Goal: Transaction & Acquisition: Purchase product/service

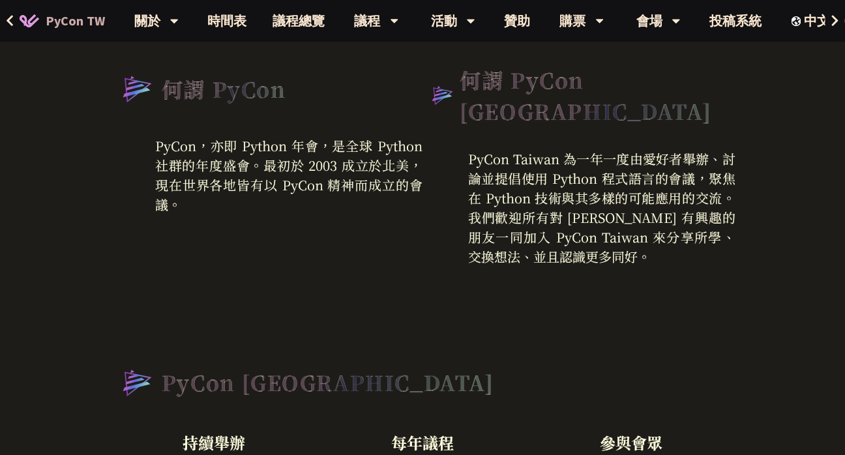
scroll to position [261, 0]
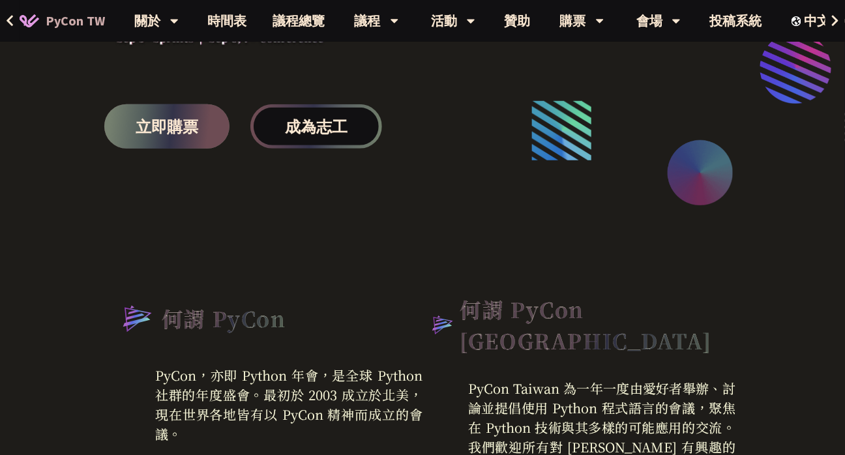
click at [186, 121] on span "立即購票" at bounding box center [167, 127] width 63 height 16
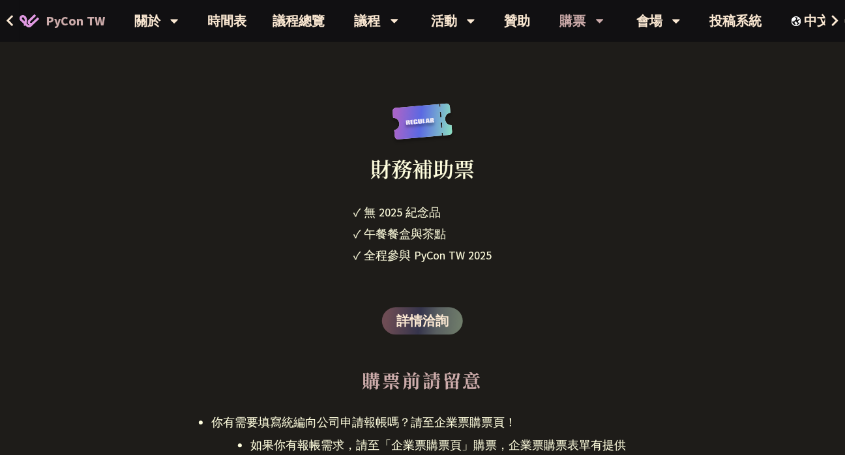
scroll to position [2412, 0]
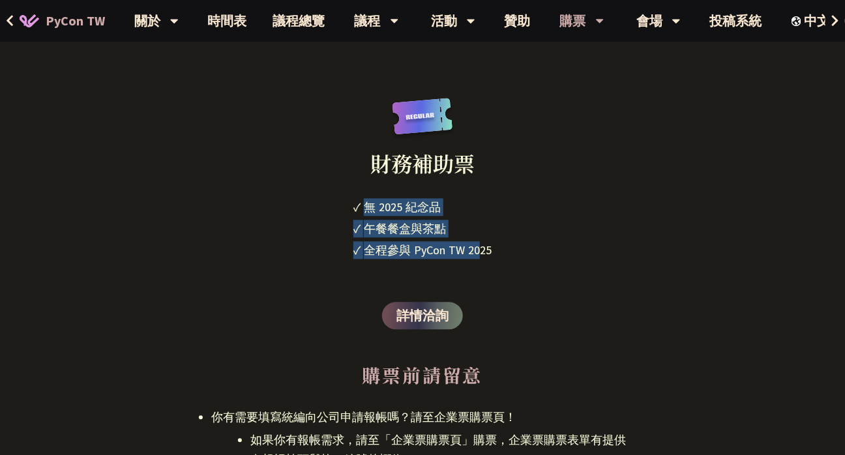
drag, startPoint x: 368, startPoint y: 210, endPoint x: 479, endPoint y: 254, distance: 119.4
click at [479, 254] on ul "✓ 無 2025 [PERSON_NAME]✓ 午餐餐盒與茶點 ✓ 全程參與 PyCon TW 2025" at bounding box center [422, 230] width 138 height 65
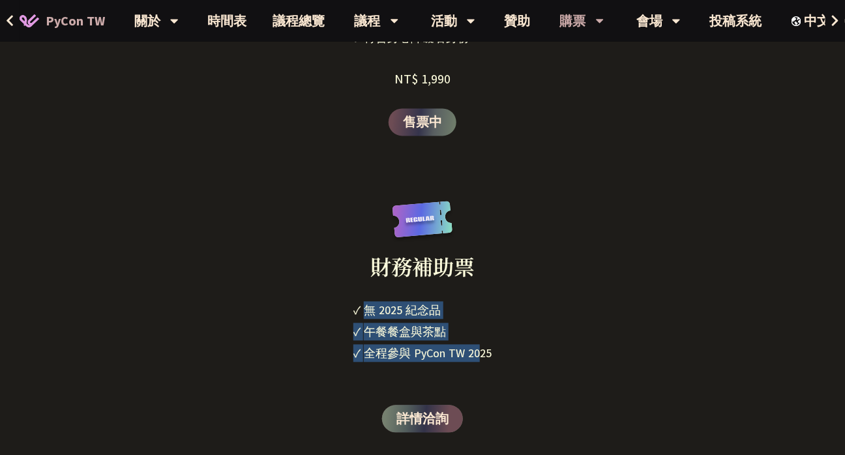
scroll to position [2282, 0]
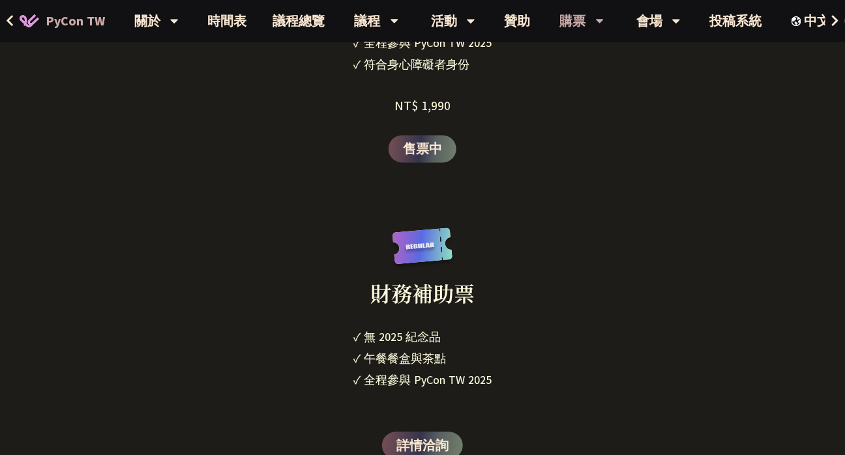
click at [409, 317] on div "財務補助票" at bounding box center [422, 278] width 104 height 101
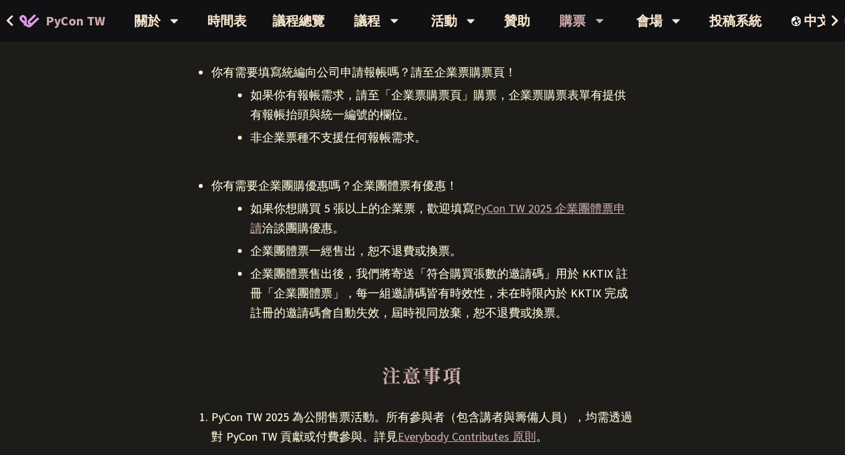
scroll to position [2803, 0]
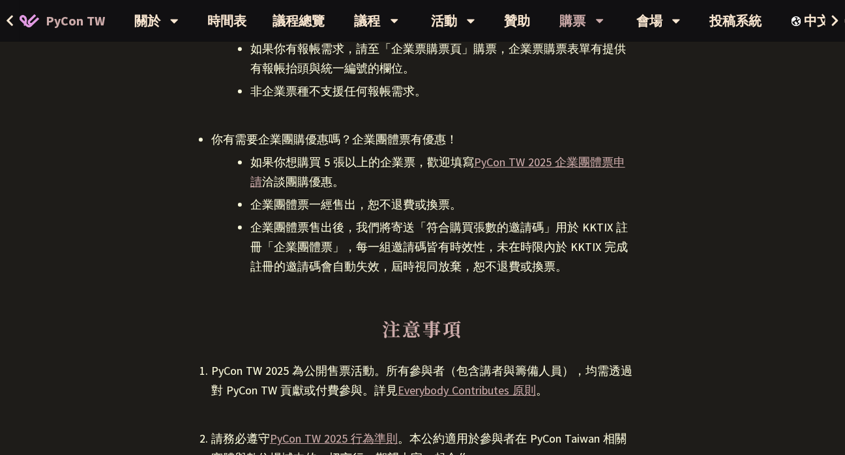
click at [338, 214] on li "企業團體票一經售出，恕不退費或換票。" at bounding box center [441, 205] width 383 height 20
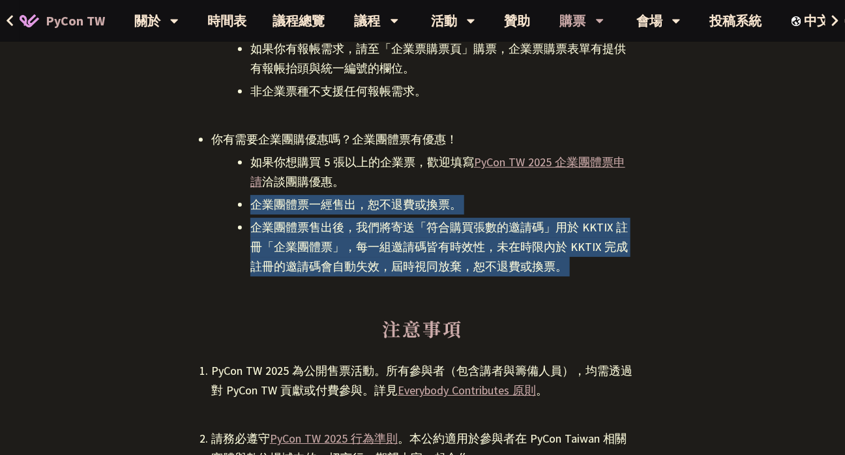
drag, startPoint x: 338, startPoint y: 214, endPoint x: 337, endPoint y: 252, distance: 37.8
click at [337, 252] on ul "如果你想購買 5 張以上的企業票，歡迎填寫 PyCon TW 2025 企業團體票申請 洽談團購優惠。 企業團體票一經售出，恕不退費或換票。 企業團體票售出後…" at bounding box center [422, 215] width 422 height 124
click at [337, 252] on li "企業團體票售出後，我們將寄送「符合購買張數的邀請碼」用於 KKTIX 註冊「企業團體票」，每一組邀請碼皆有時效性，未在時限內於 KKTIX 完成註冊的邀請碼會…" at bounding box center [441, 247] width 383 height 59
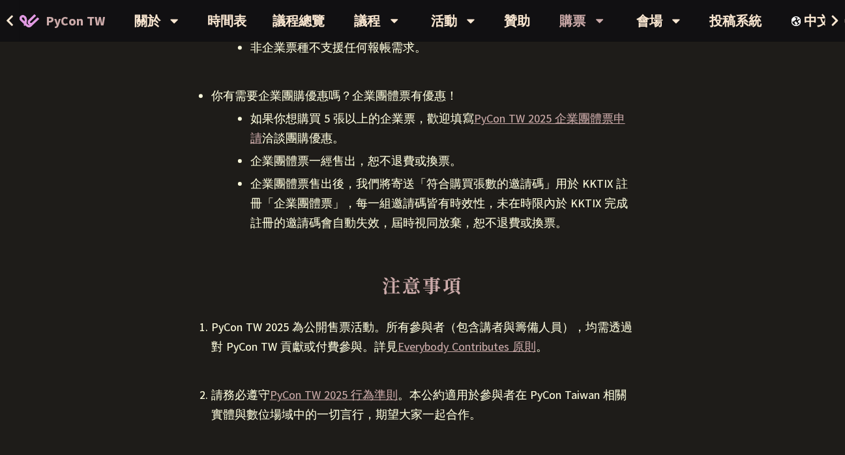
scroll to position [2934, 0]
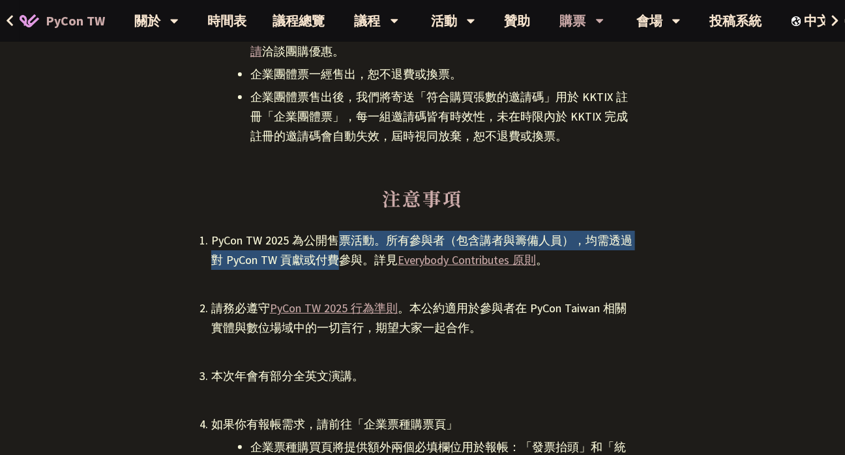
drag, startPoint x: 341, startPoint y: 243, endPoint x: 339, endPoint y: 258, distance: 14.5
click at [339, 258] on div "PyCon TW 2025 為公開售票活動。所有參與者（包含講者與籌備人員），均需透過對 PyCon TW 貢獻或付費參與。詳見 Everybody Cont…" at bounding box center [422, 250] width 422 height 39
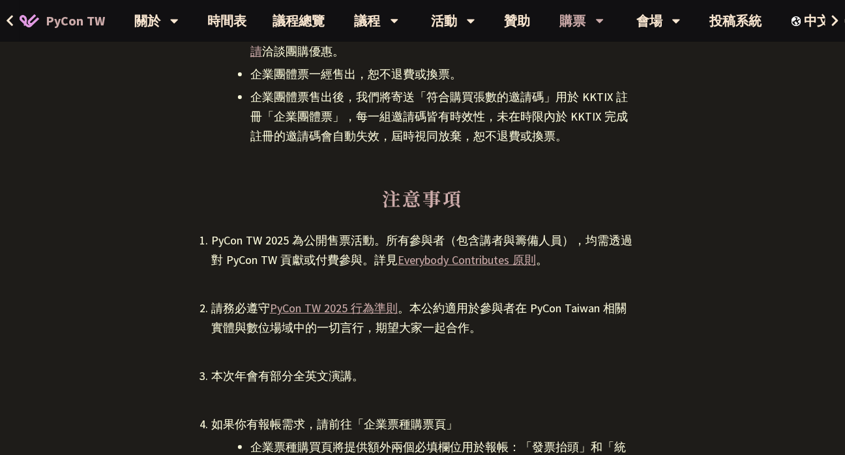
scroll to position [3129, 0]
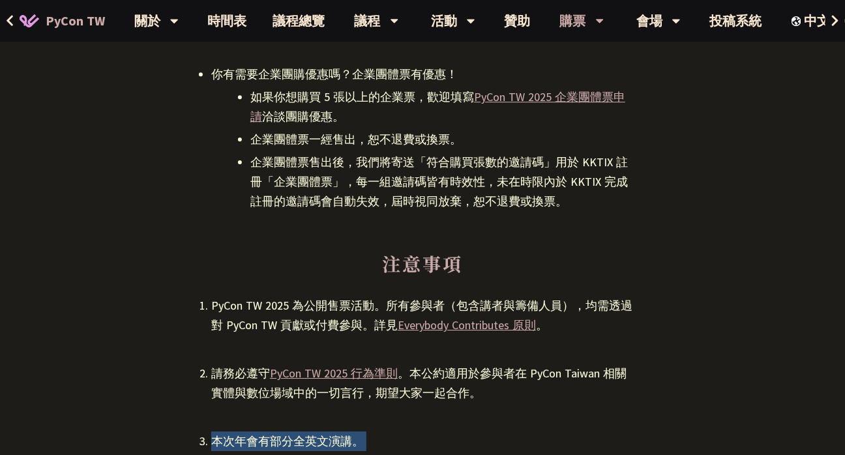
scroll to position [3194, 0]
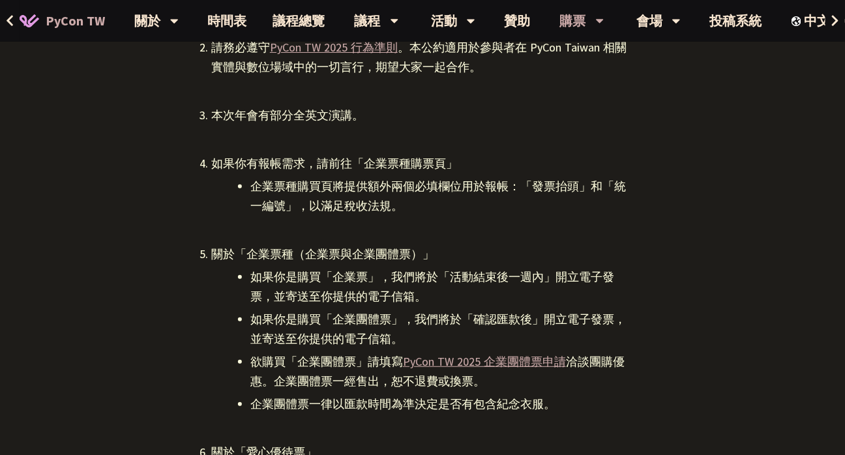
click at [402, 254] on div "關於「企業票種（企業票與企業團體票）」" at bounding box center [422, 254] width 422 height 20
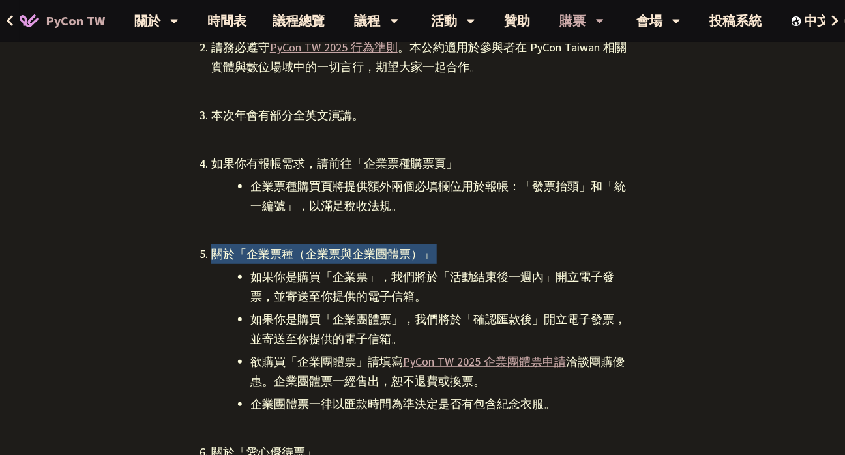
click at [402, 254] on div "關於「企業票種（企業票與企業團體票）」" at bounding box center [422, 254] width 422 height 20
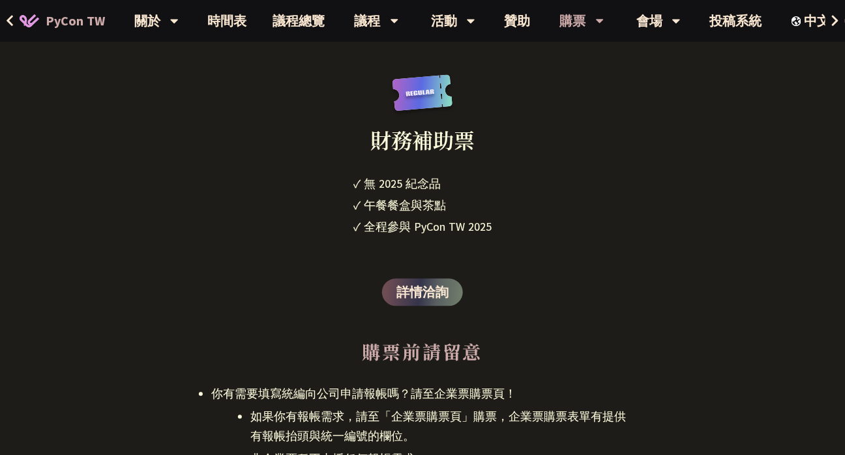
scroll to position [2412, 0]
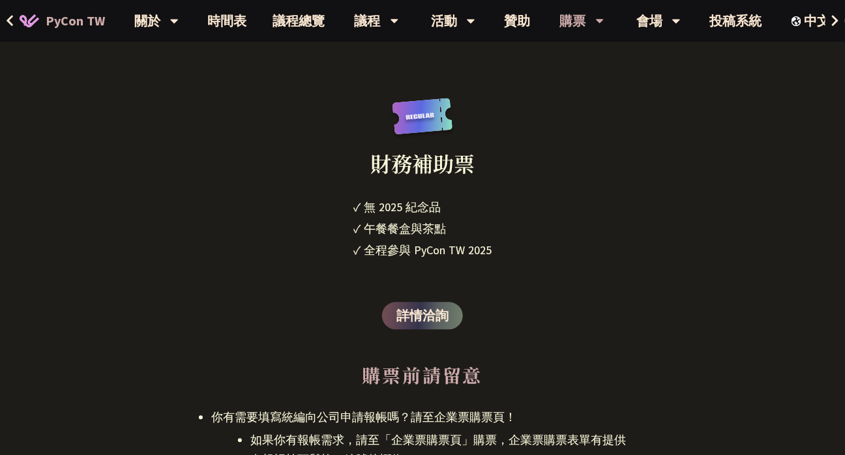
click at [423, 243] on div "全程參與 PyCon TW 2025" at bounding box center [428, 250] width 128 height 18
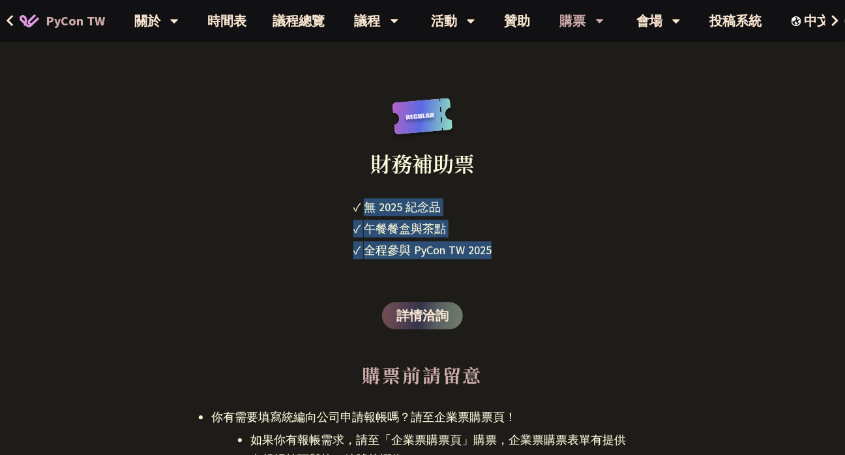
drag, startPoint x: 423, startPoint y: 243, endPoint x: 412, endPoint y: 209, distance: 35.7
click at [412, 209] on ul "✓ 無 2025 [PERSON_NAME]✓ 午餐餐盒與茶點 ✓ 全程參與 PyCon TW 2025" at bounding box center [422, 230] width 138 height 65
click at [412, 209] on div "無 2025 紀念品" at bounding box center [402, 207] width 77 height 18
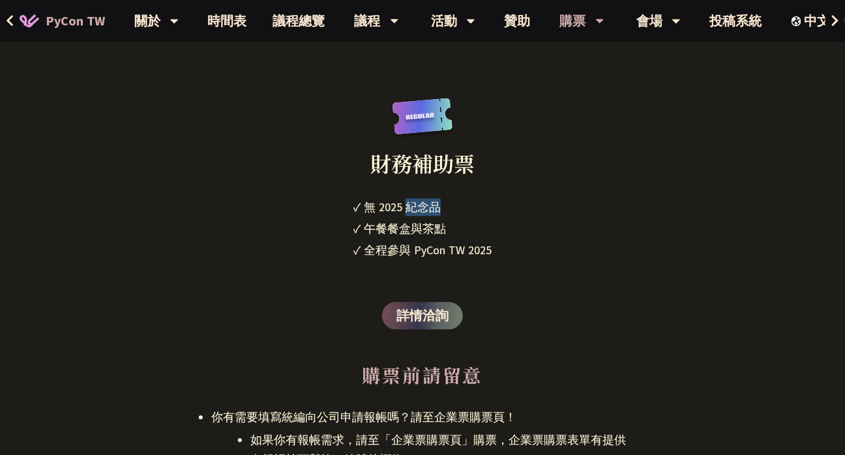
click at [412, 209] on div "無 2025 紀念品" at bounding box center [402, 207] width 77 height 18
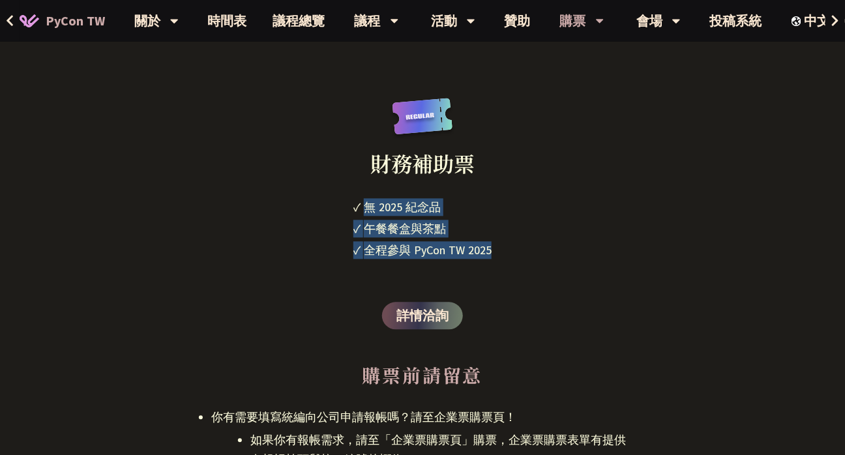
drag, startPoint x: 412, startPoint y: 209, endPoint x: 404, endPoint y: 253, distance: 44.5
click at [404, 253] on ul "✓ 無 2025 [PERSON_NAME]✓ 午餐餐盒與茶點 ✓ 全程參與 PyCon TW 2025" at bounding box center [422, 230] width 138 height 65
click at [404, 253] on div "全程參與 PyCon TW 2025" at bounding box center [428, 250] width 128 height 18
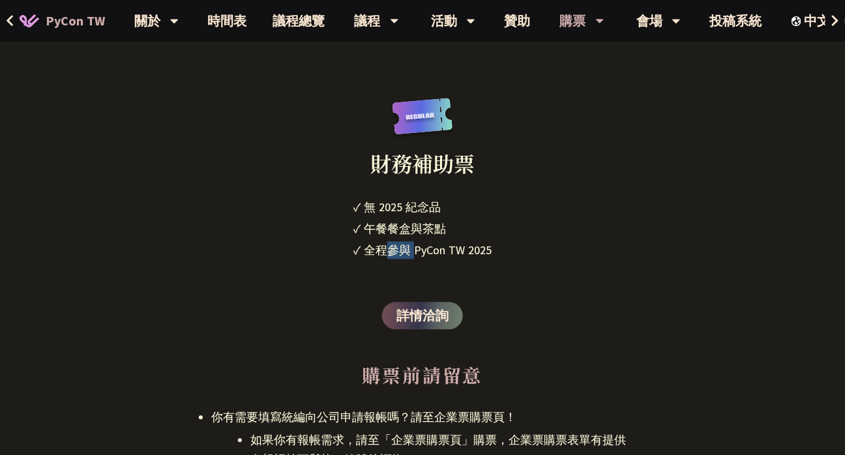
click at [404, 253] on div "全程參與 PyCon TW 2025" at bounding box center [428, 250] width 128 height 18
drag, startPoint x: 404, startPoint y: 253, endPoint x: 357, endPoint y: 208, distance: 65.0
click at [357, 208] on ul "✓ 無 2025 [PERSON_NAME]✓ 午餐餐盒與茶點 ✓ 全程參與 PyCon TW 2025" at bounding box center [422, 230] width 138 height 65
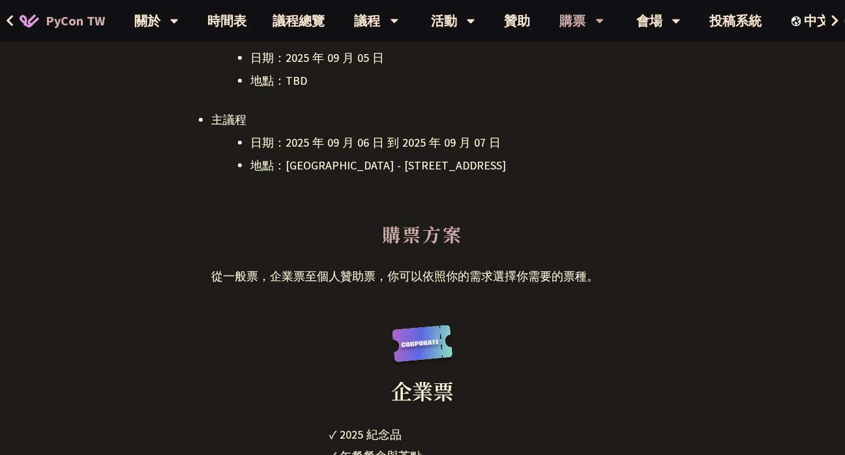
scroll to position [456, 0]
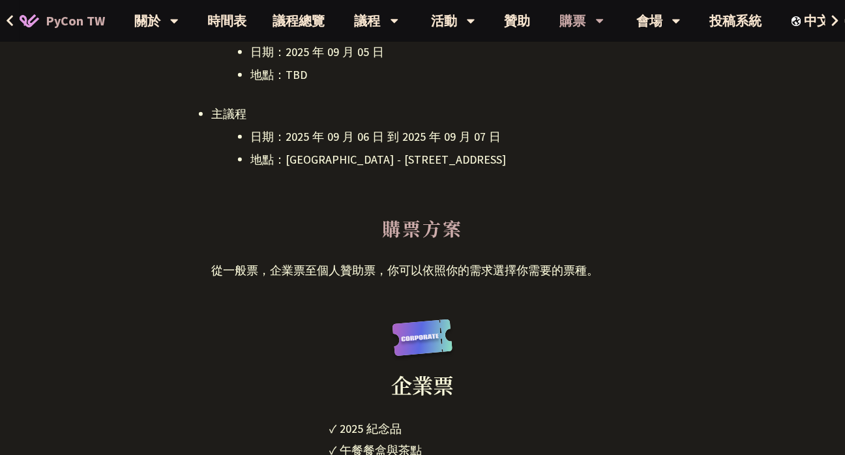
click at [321, 263] on p "從一般票，企業票至個人贊助票，你可以依照你的需求選擇你需要的票種。" at bounding box center [422, 271] width 422 height 20
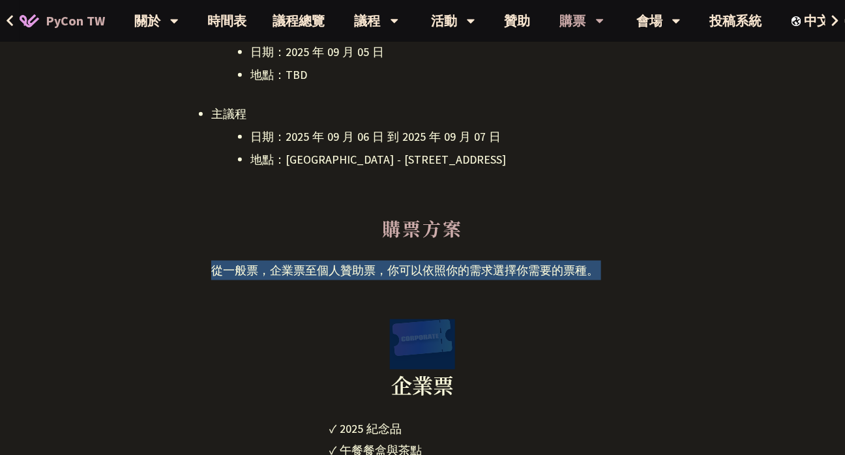
click at [321, 263] on p "從一般票，企業票至個人贊助票，你可以依照你的需求選擇你需要的票種。" at bounding box center [422, 271] width 422 height 20
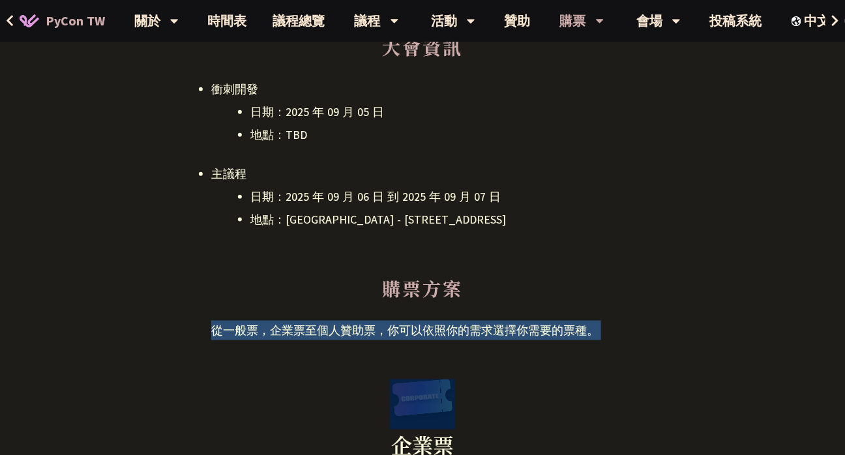
scroll to position [391, 0]
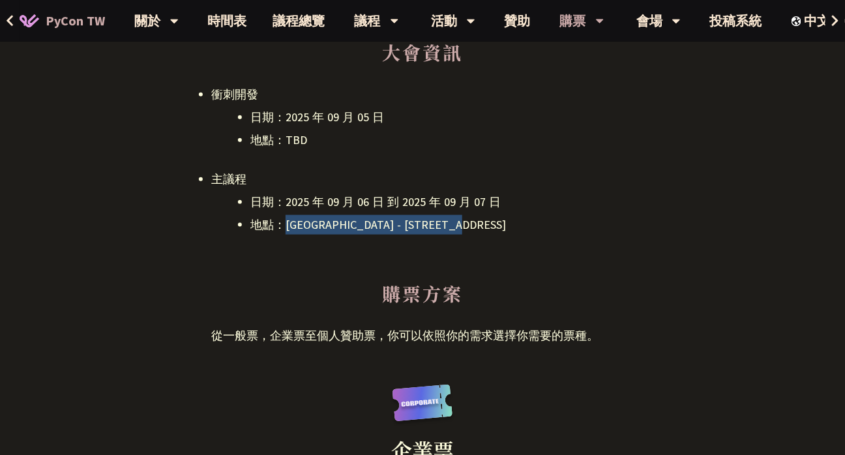
drag, startPoint x: 291, startPoint y: 226, endPoint x: 544, endPoint y: 223, distance: 253.6
click at [544, 223] on li "地點：[GEOGRAPHIC_DATA] - ​[STREET_ADDRESS]" at bounding box center [441, 225] width 383 height 20
drag, startPoint x: 544, startPoint y: 223, endPoint x: 281, endPoint y: 218, distance: 263.4
click at [281, 218] on li "地點：[GEOGRAPHIC_DATA] - ​[STREET_ADDRESS]" at bounding box center [441, 225] width 383 height 20
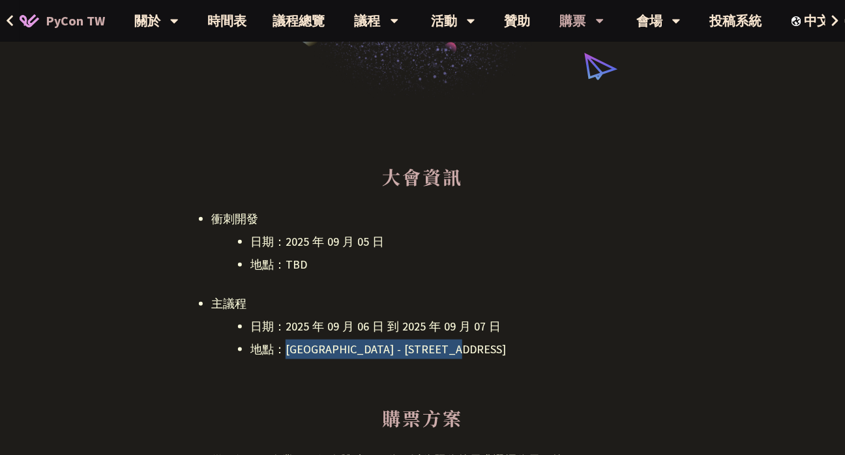
scroll to position [261, 0]
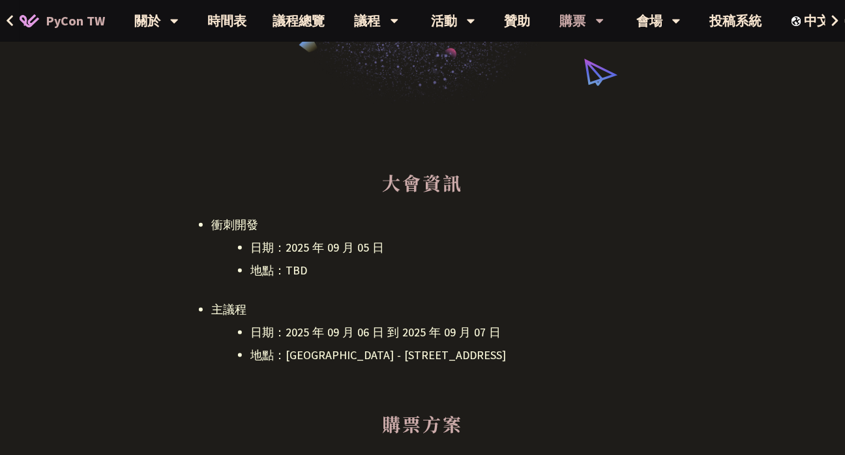
click at [395, 249] on li "日期：2025 年 09 月 05 日" at bounding box center [441, 248] width 383 height 20
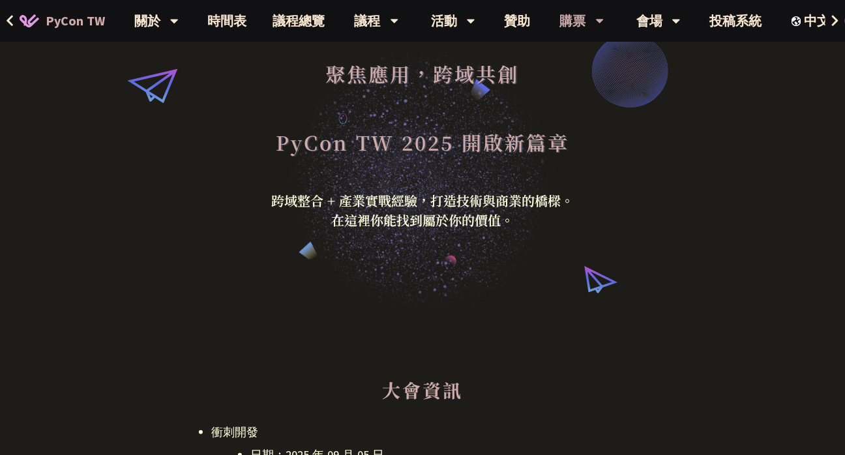
scroll to position [0, 0]
